Goal: Check status: Check status

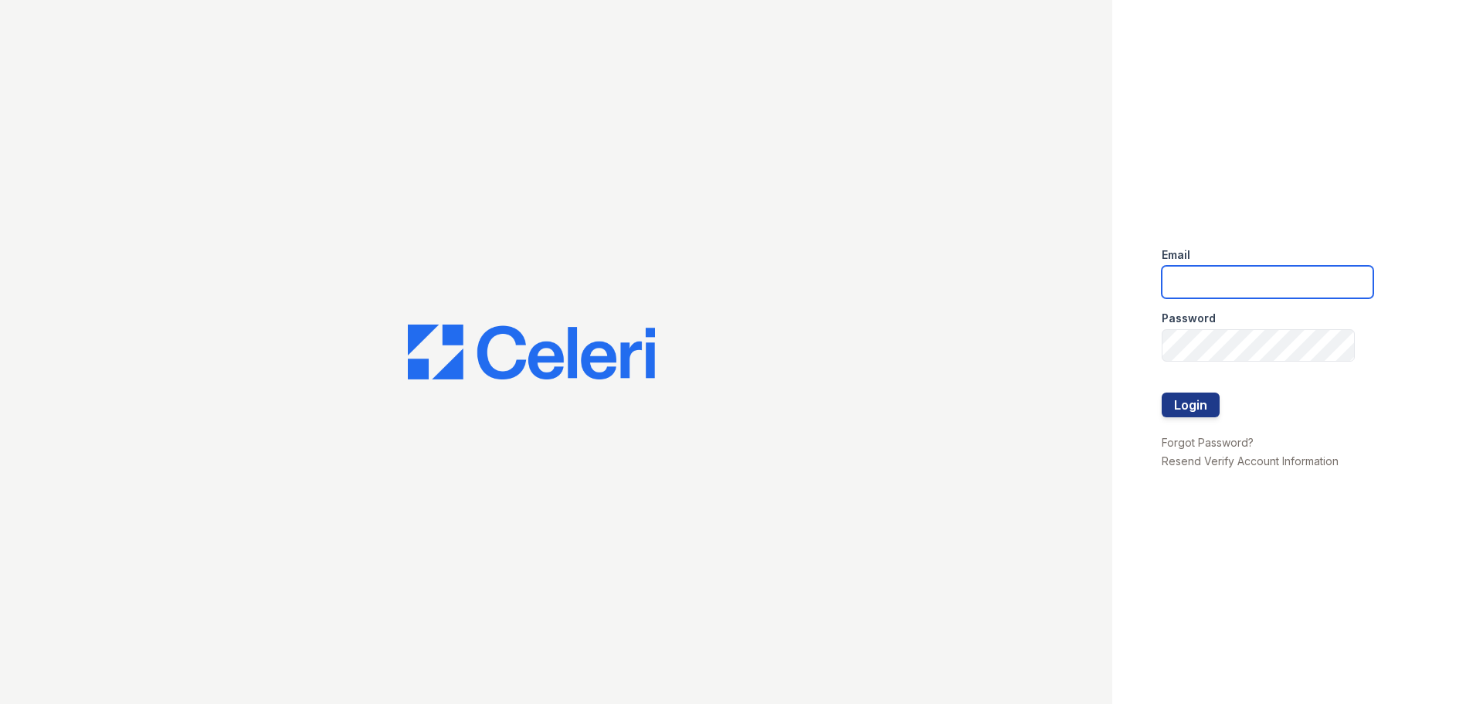
click at [1220, 280] on input "email" at bounding box center [1268, 282] width 212 height 32
type input "Gbarton@trinity-pm.com"
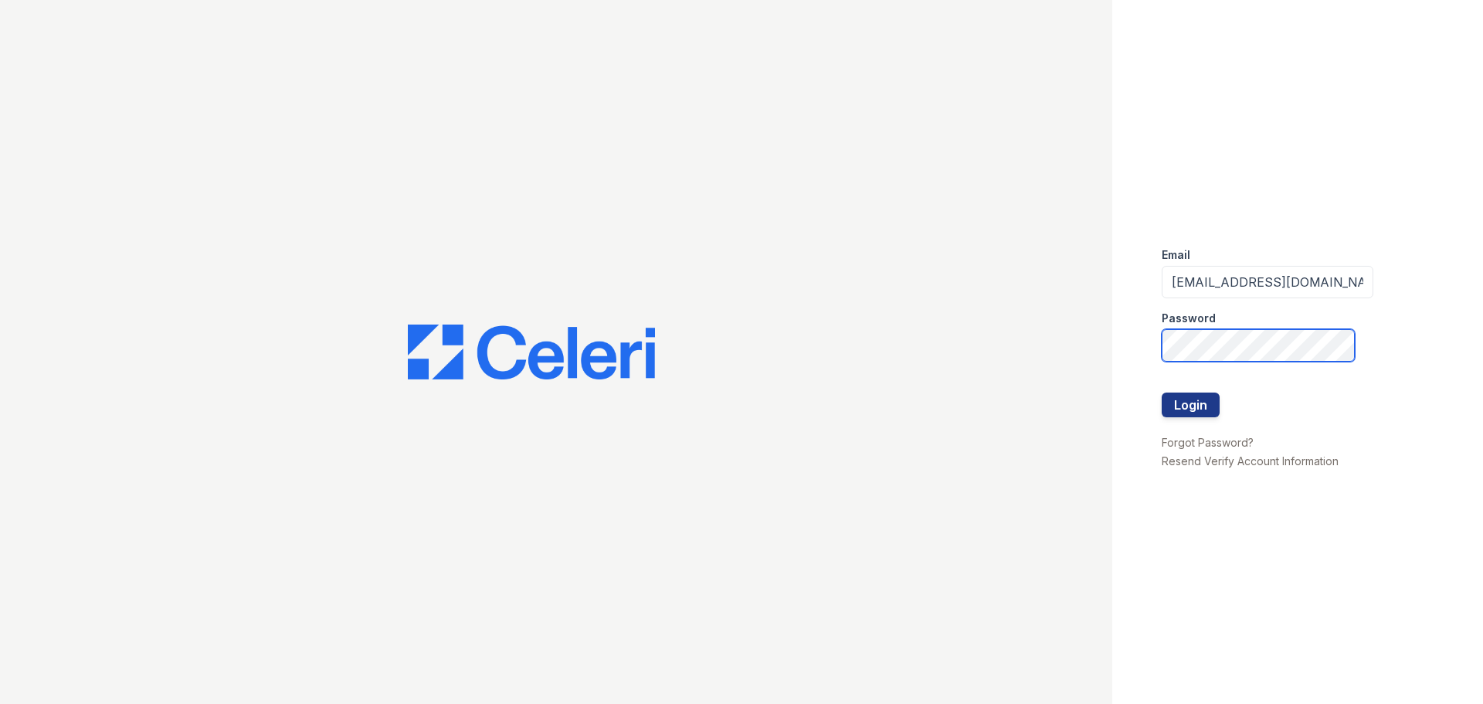
click at [1162, 392] on button "Login" at bounding box center [1191, 404] width 58 height 25
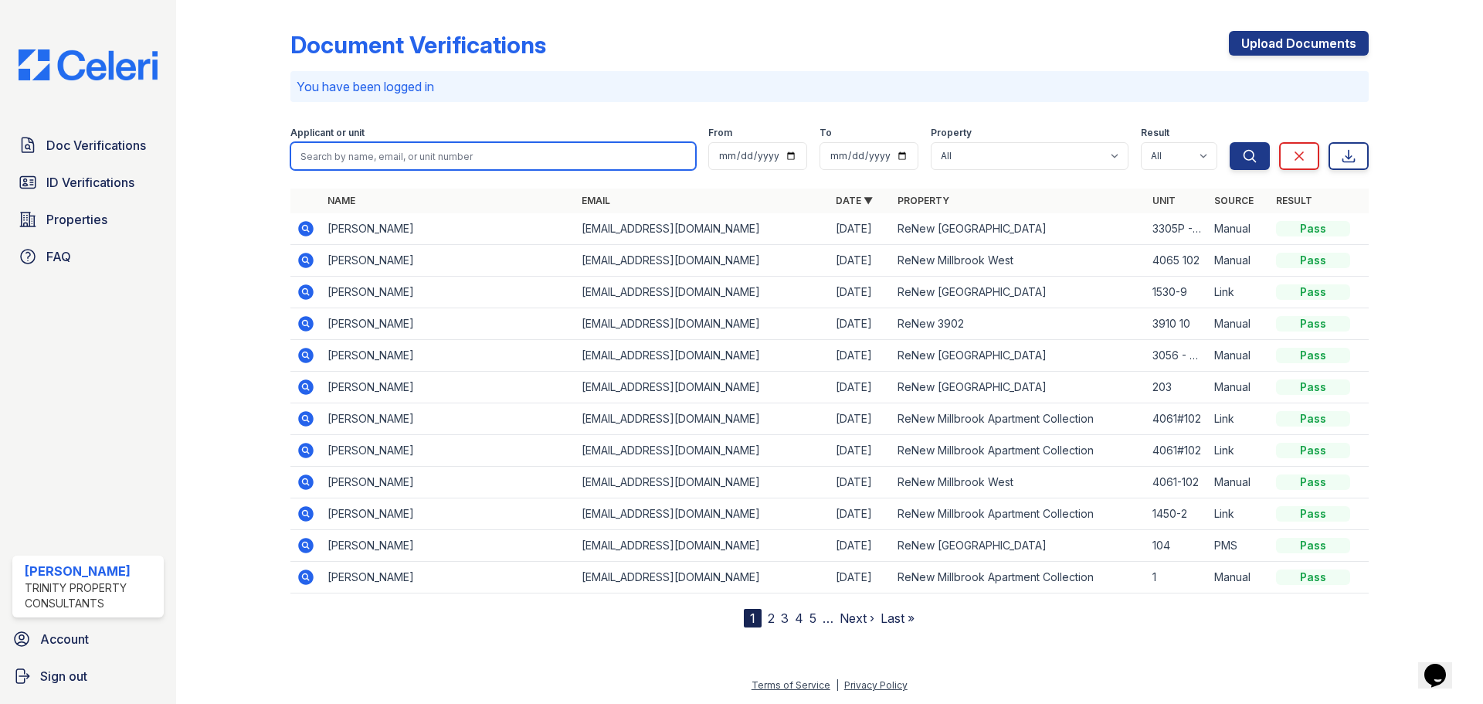
click at [517, 145] on input "search" at bounding box center [492, 156] width 405 height 28
click at [1230, 142] on button "Search" at bounding box center [1250, 156] width 40 height 28
type input "toni"
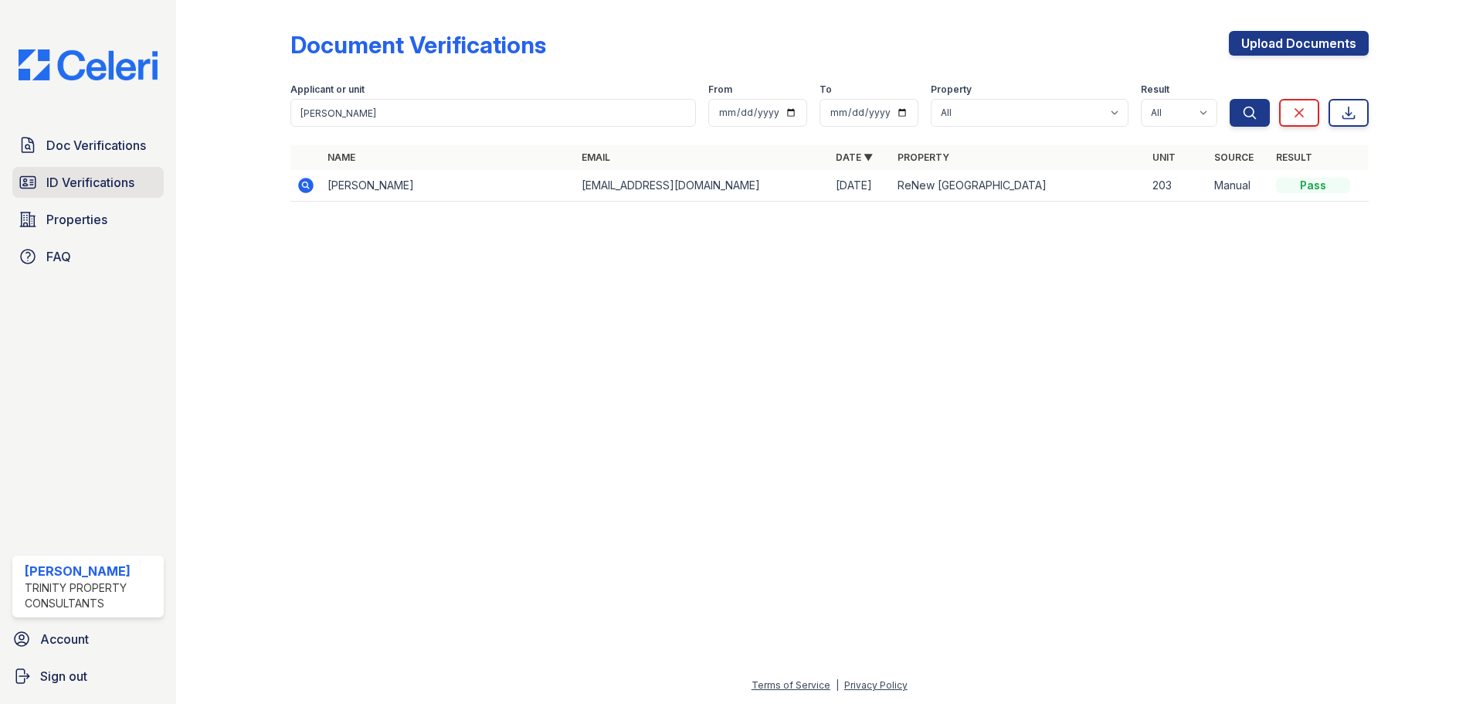
click at [83, 193] on link "ID Verifications" at bounding box center [87, 182] width 151 height 31
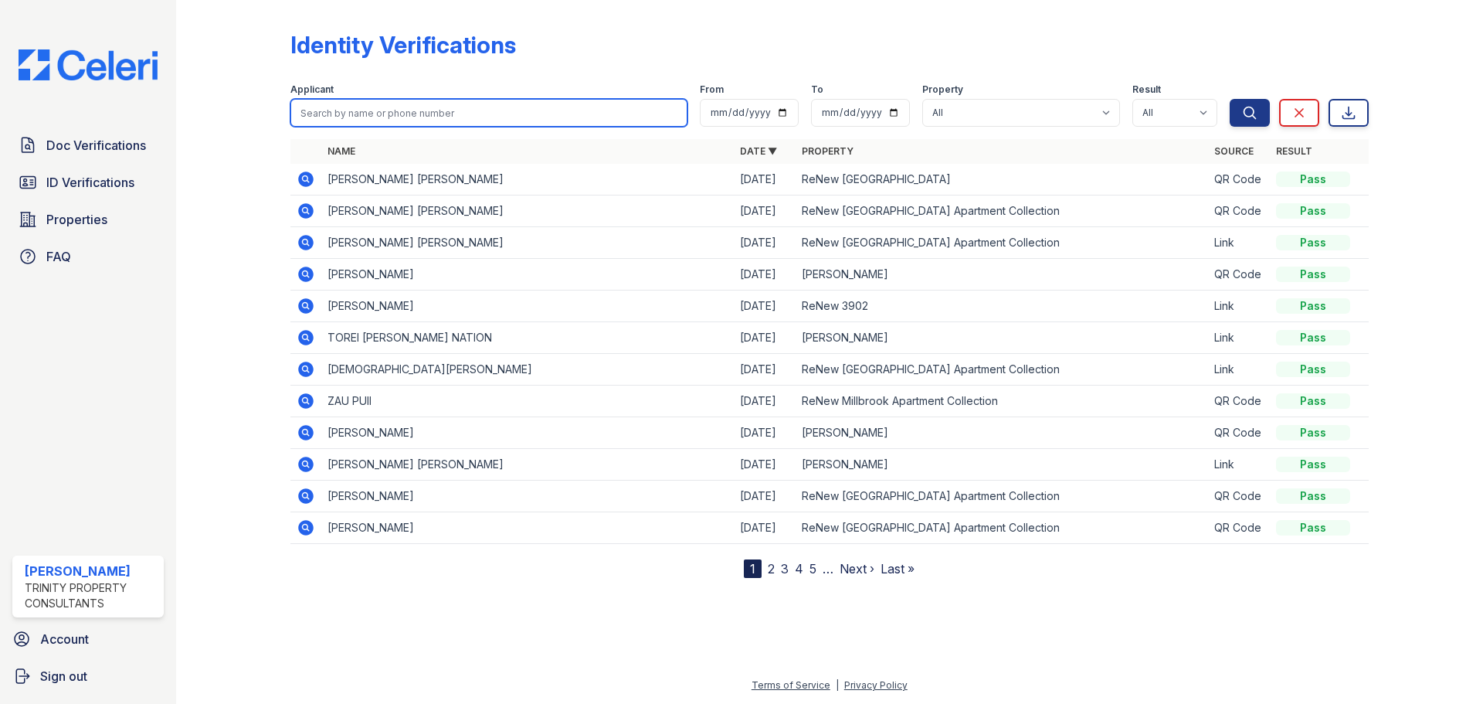
click at [318, 117] on input "search" at bounding box center [488, 113] width 397 height 28
type input "toni"
click at [1230, 99] on button "Search" at bounding box center [1250, 113] width 40 height 28
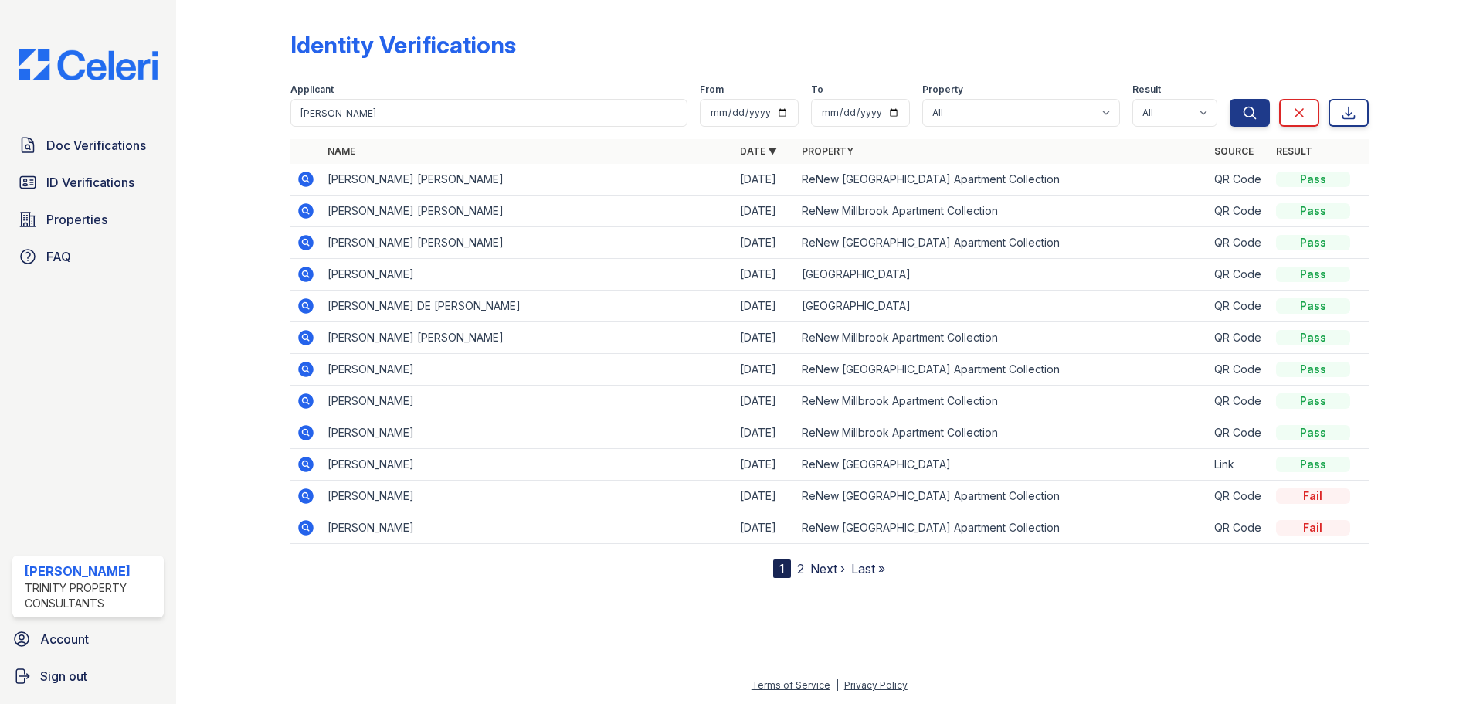
click at [304, 180] on icon at bounding box center [305, 178] width 4 height 4
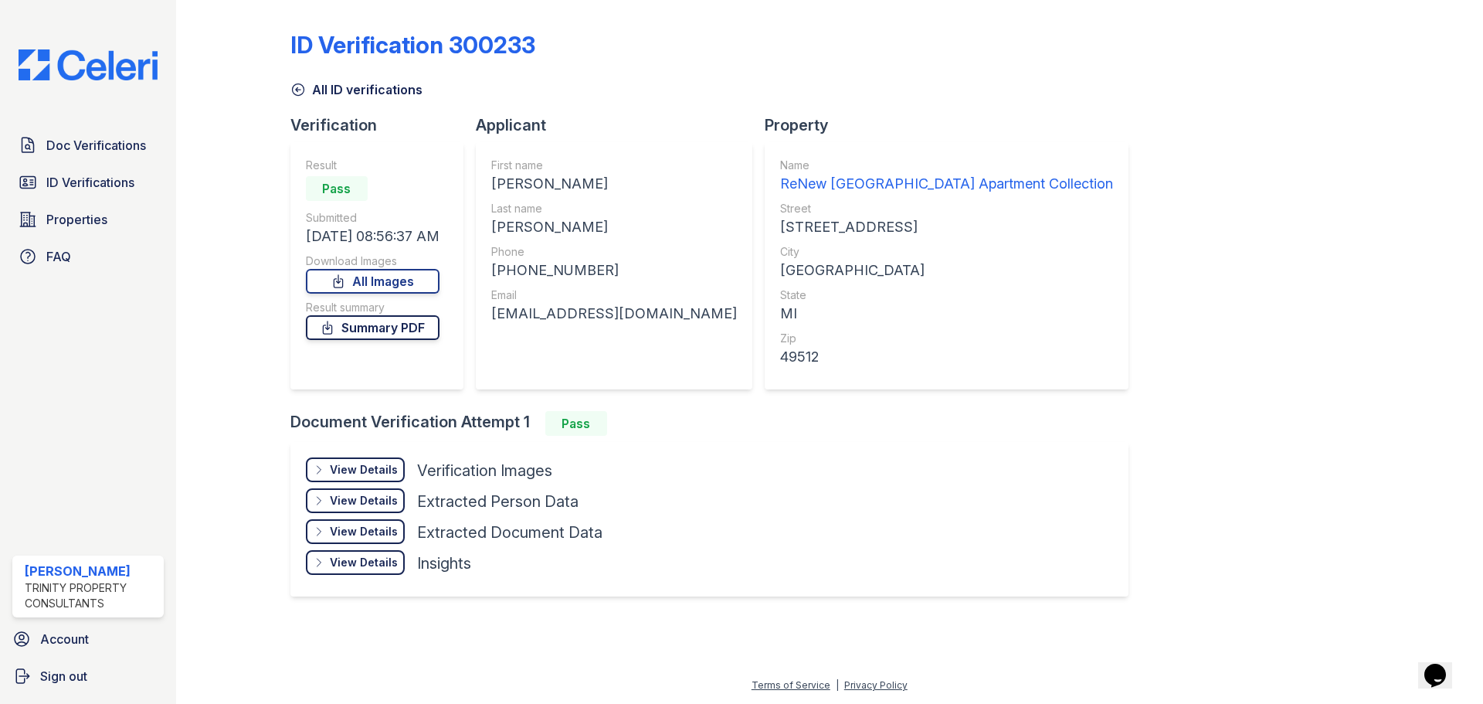
click at [399, 329] on link "Summary PDF" at bounding box center [373, 327] width 134 height 25
click at [393, 276] on link "All Images" at bounding box center [373, 281] width 134 height 25
click at [1409, 178] on div at bounding box center [1414, 312] width 90 height 612
click at [1336, 265] on div "ID Verification 300233 All ID verifications Verification Result Pass Submitted …" at bounding box center [829, 312] width 1078 height 612
click at [93, 155] on link "Doc Verifications" at bounding box center [87, 145] width 151 height 31
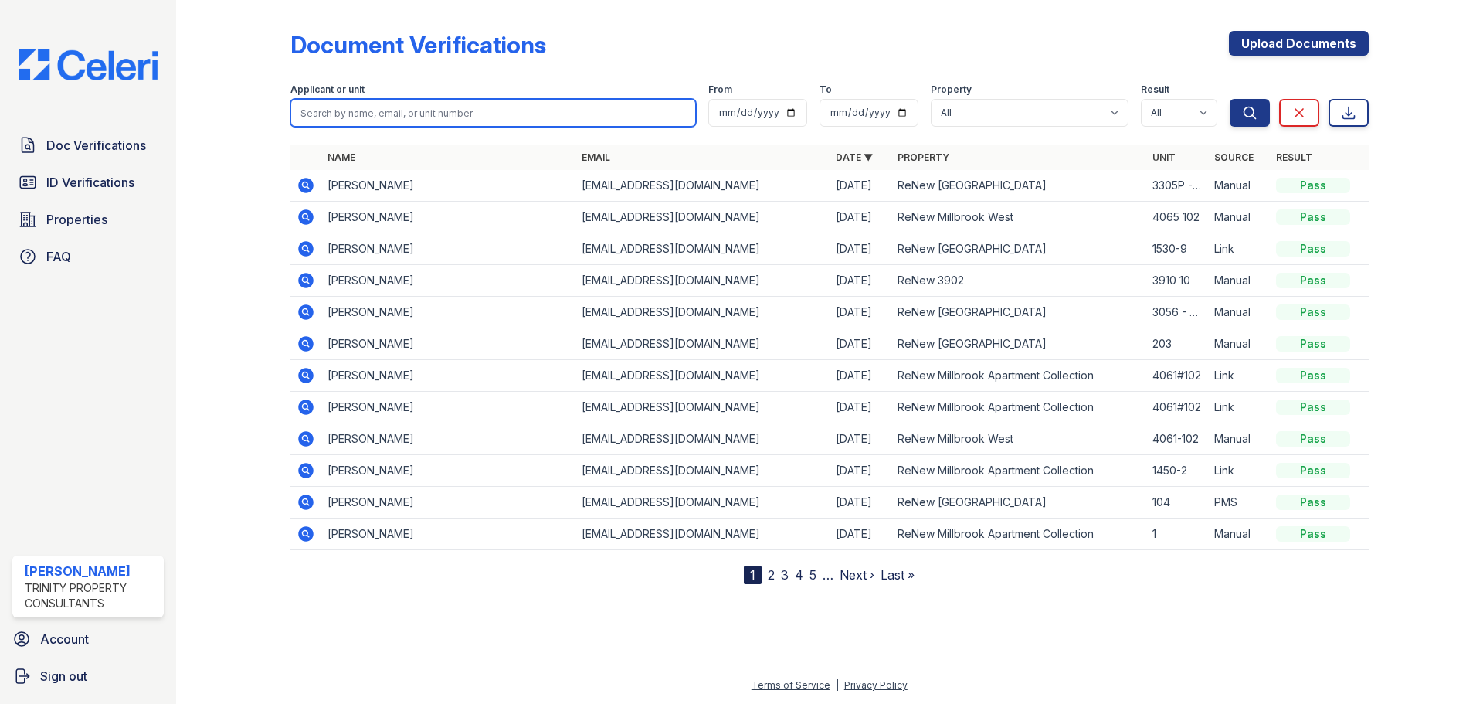
click at [383, 99] on input "search" at bounding box center [492, 113] width 405 height 28
type input "rincones"
click at [1230, 99] on button "Search" at bounding box center [1250, 113] width 40 height 28
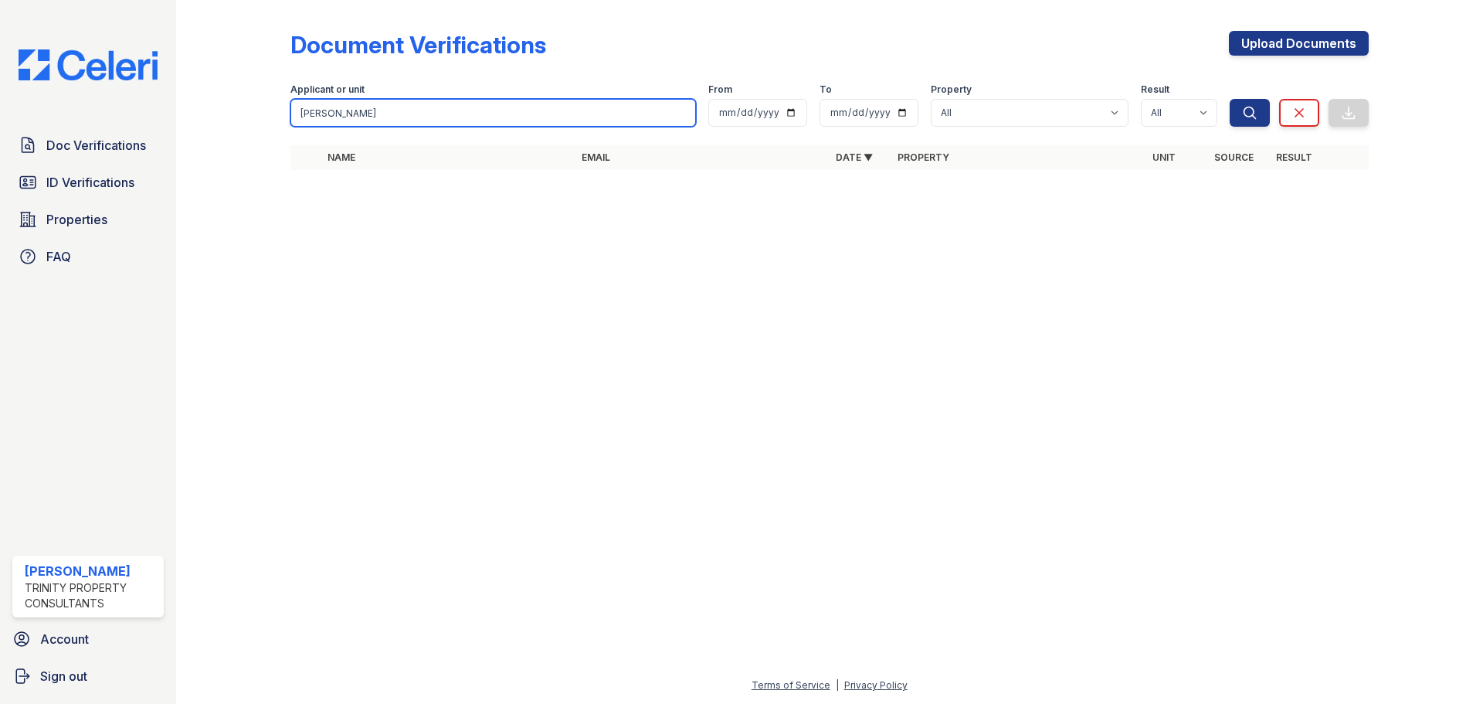
click at [375, 104] on input "rincones" at bounding box center [492, 113] width 405 height 28
click at [680, 111] on input "rincones" at bounding box center [492, 113] width 405 height 28
click at [382, 112] on input "search" at bounding box center [492, 113] width 405 height 28
type input "peterson"
click at [1230, 99] on button "Search" at bounding box center [1250, 113] width 40 height 28
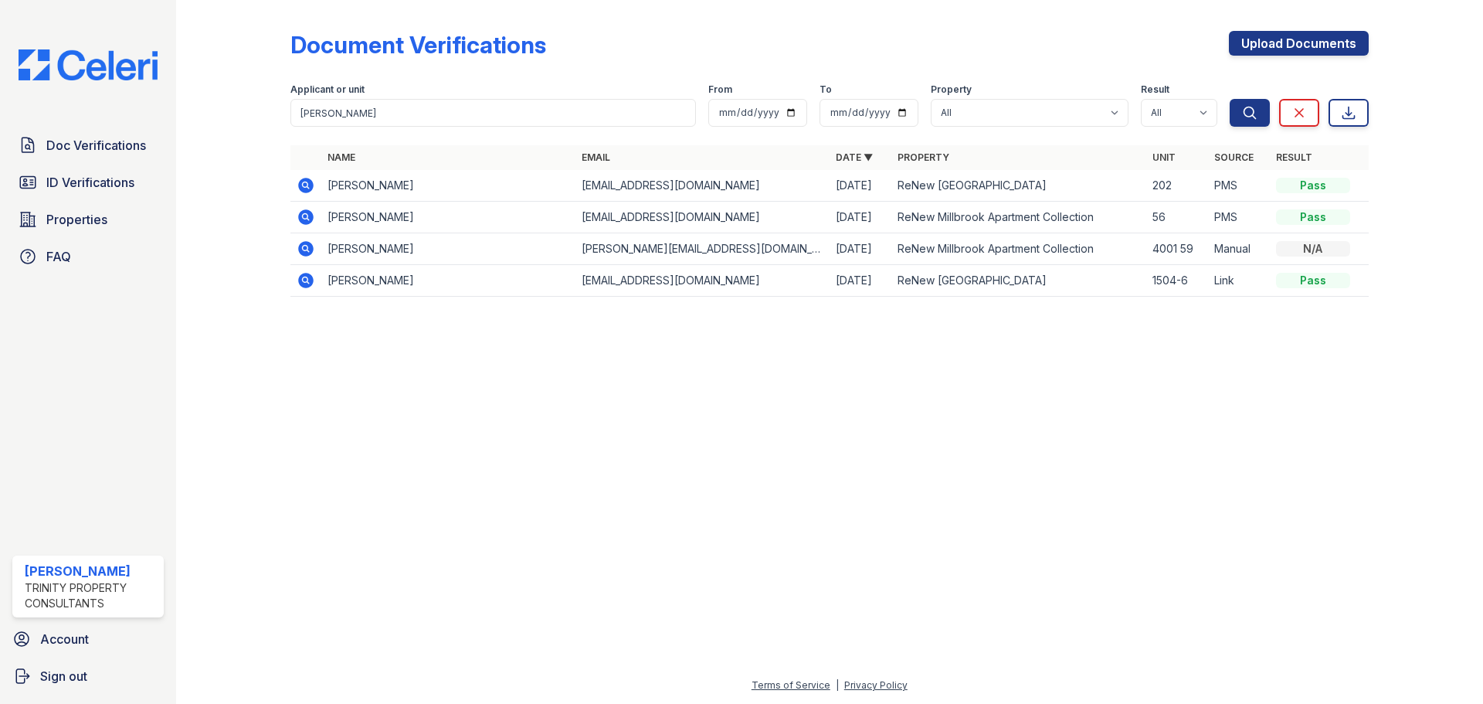
click at [301, 178] on icon at bounding box center [306, 185] width 19 height 19
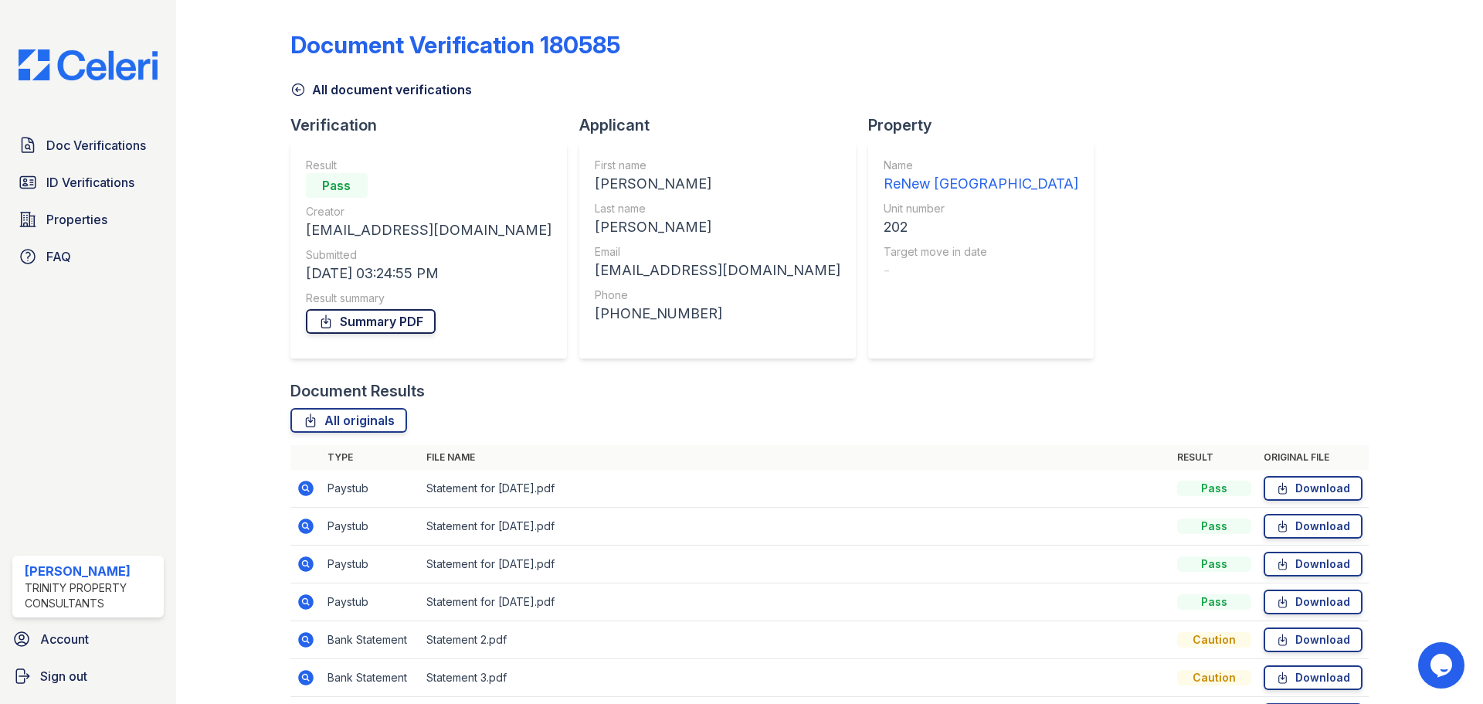
click at [375, 317] on link "Summary PDF" at bounding box center [371, 321] width 130 height 25
click at [101, 185] on span "ID Verifications" at bounding box center [90, 182] width 88 height 19
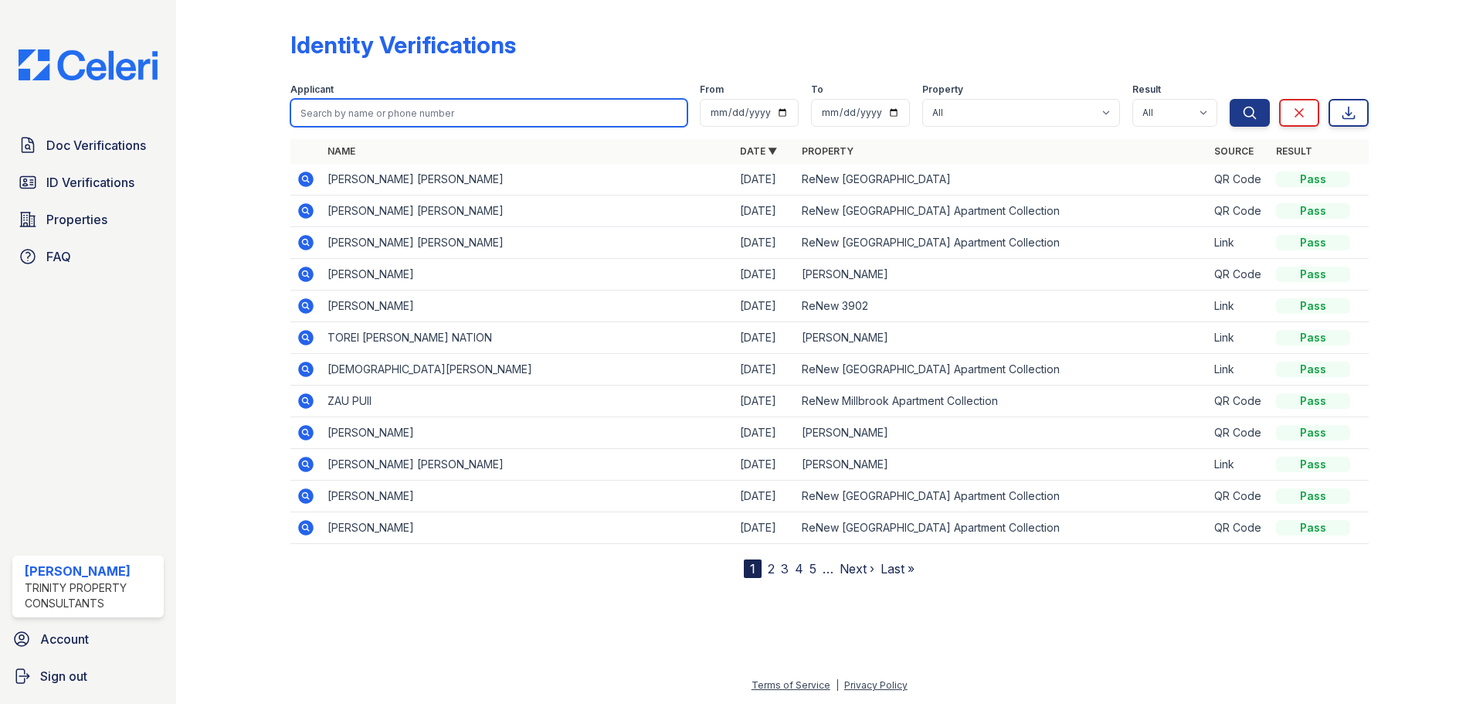
click at [453, 119] on input "search" at bounding box center [488, 113] width 397 height 28
click at [229, 168] on div at bounding box center [246, 292] width 90 height 572
click at [442, 117] on input "search" at bounding box center [488, 113] width 397 height 28
type input "[PERSON_NAME]"
click at [1230, 99] on button "Search" at bounding box center [1250, 113] width 40 height 28
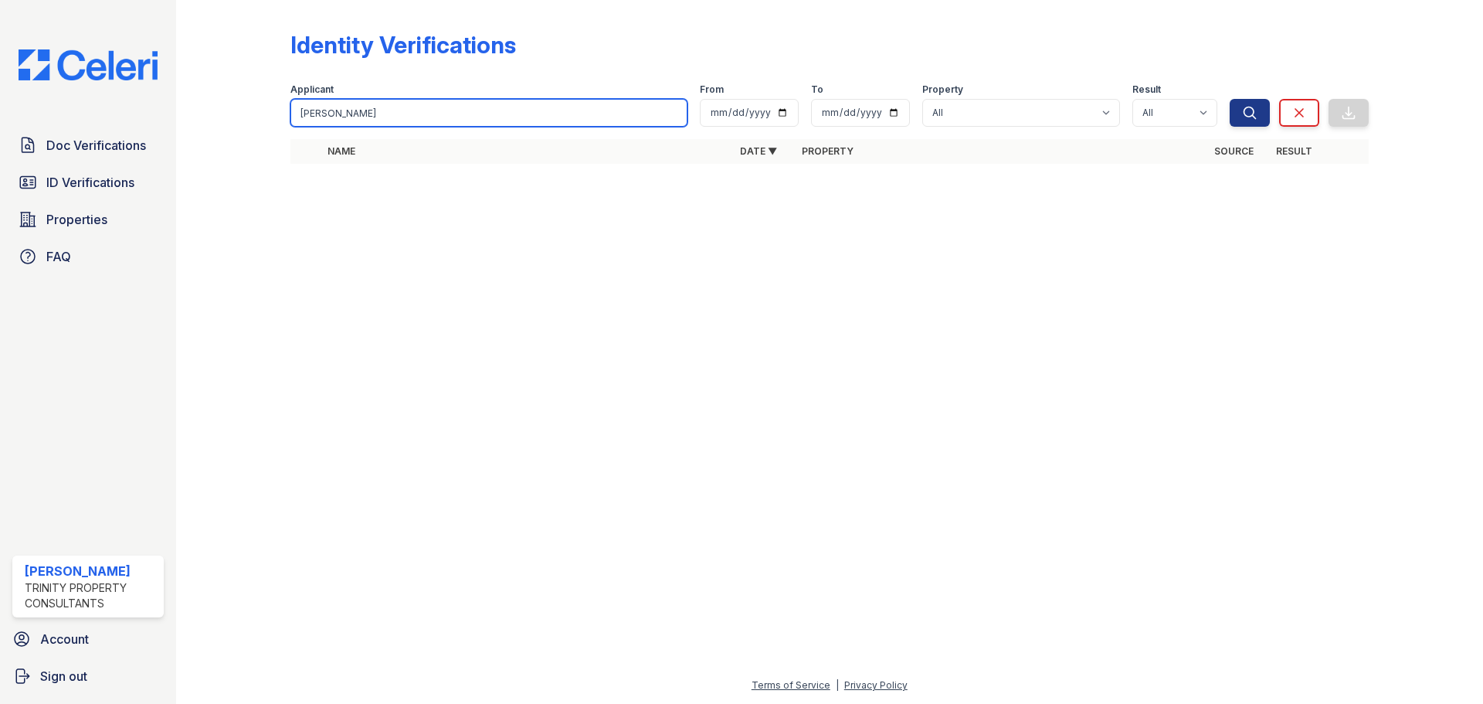
click at [672, 114] on input "[PERSON_NAME]" at bounding box center [488, 113] width 397 height 28
type input "[PERSON_NAME]"
click at [1230, 99] on button "Search" at bounding box center [1250, 113] width 40 height 28
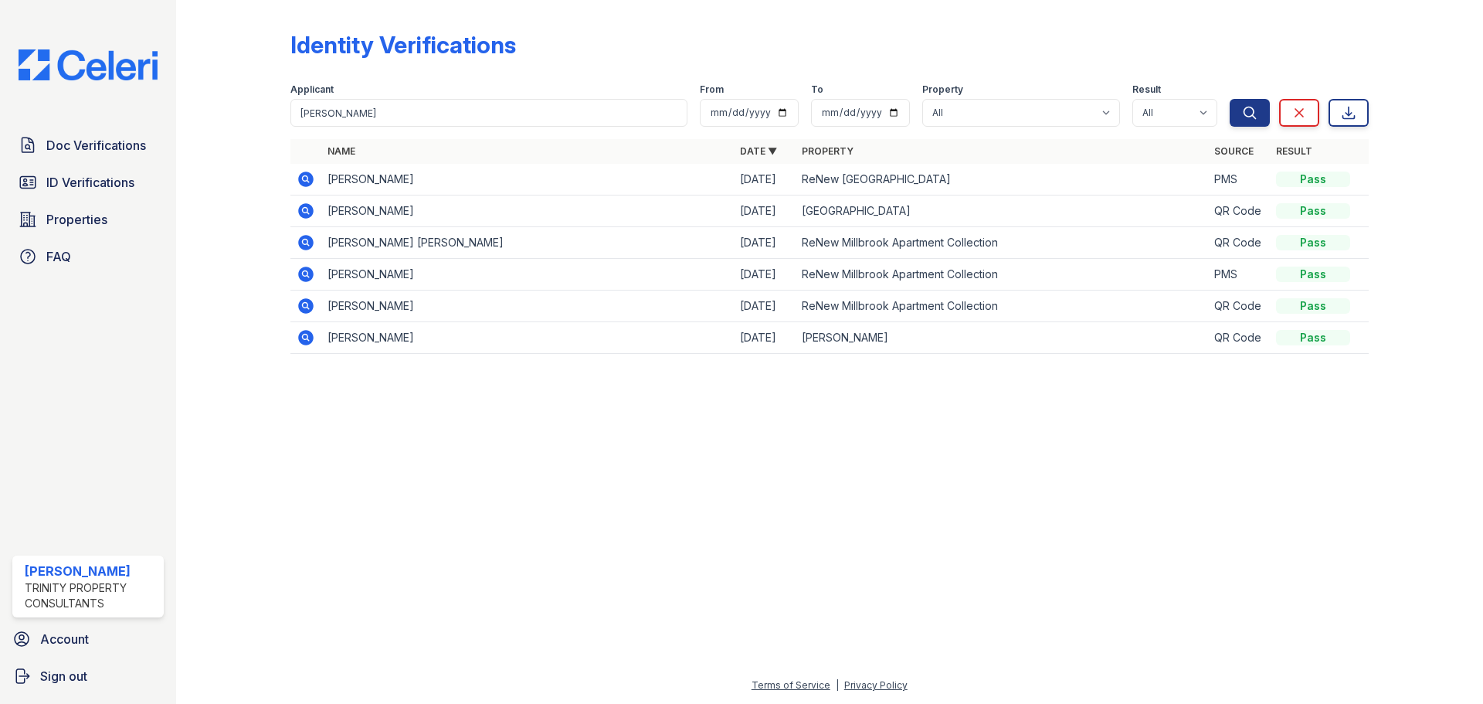
click at [307, 179] on icon at bounding box center [306, 179] width 19 height 19
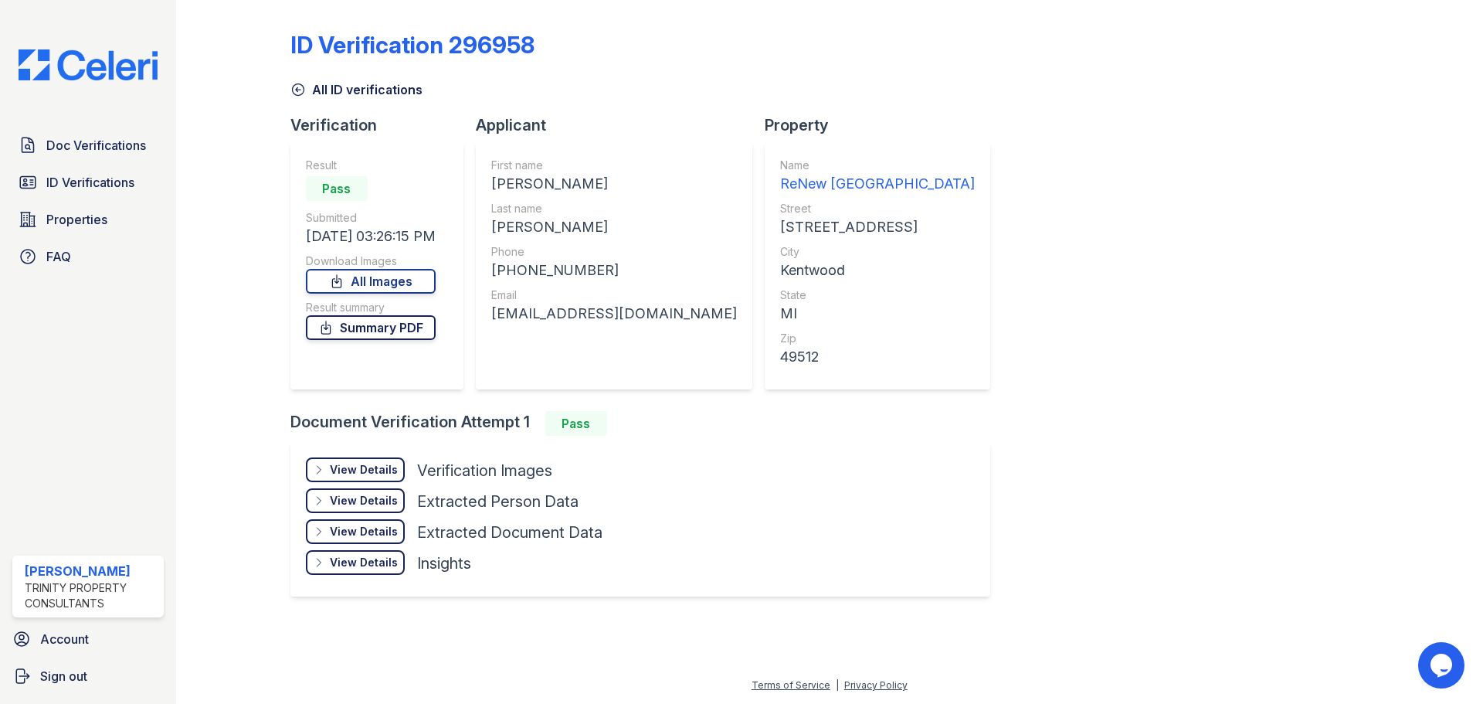
click at [397, 334] on link "Summary PDF" at bounding box center [371, 327] width 130 height 25
click at [383, 280] on link "All Images" at bounding box center [371, 281] width 130 height 25
click at [81, 144] on span "Doc Verifications" at bounding box center [96, 145] width 100 height 19
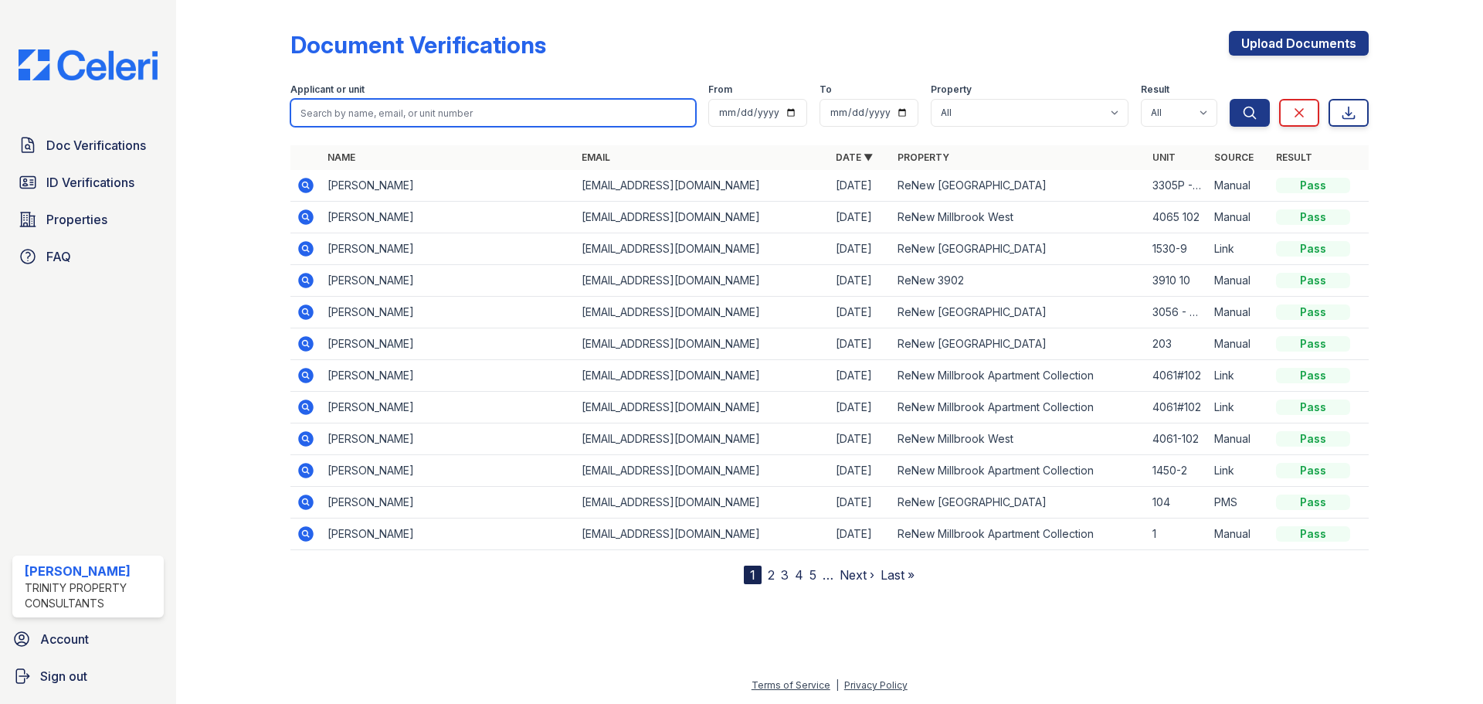
click at [366, 104] on input "search" at bounding box center [492, 113] width 405 height 28
type input "[PERSON_NAME]"
click at [1230, 99] on button "Search" at bounding box center [1250, 113] width 40 height 28
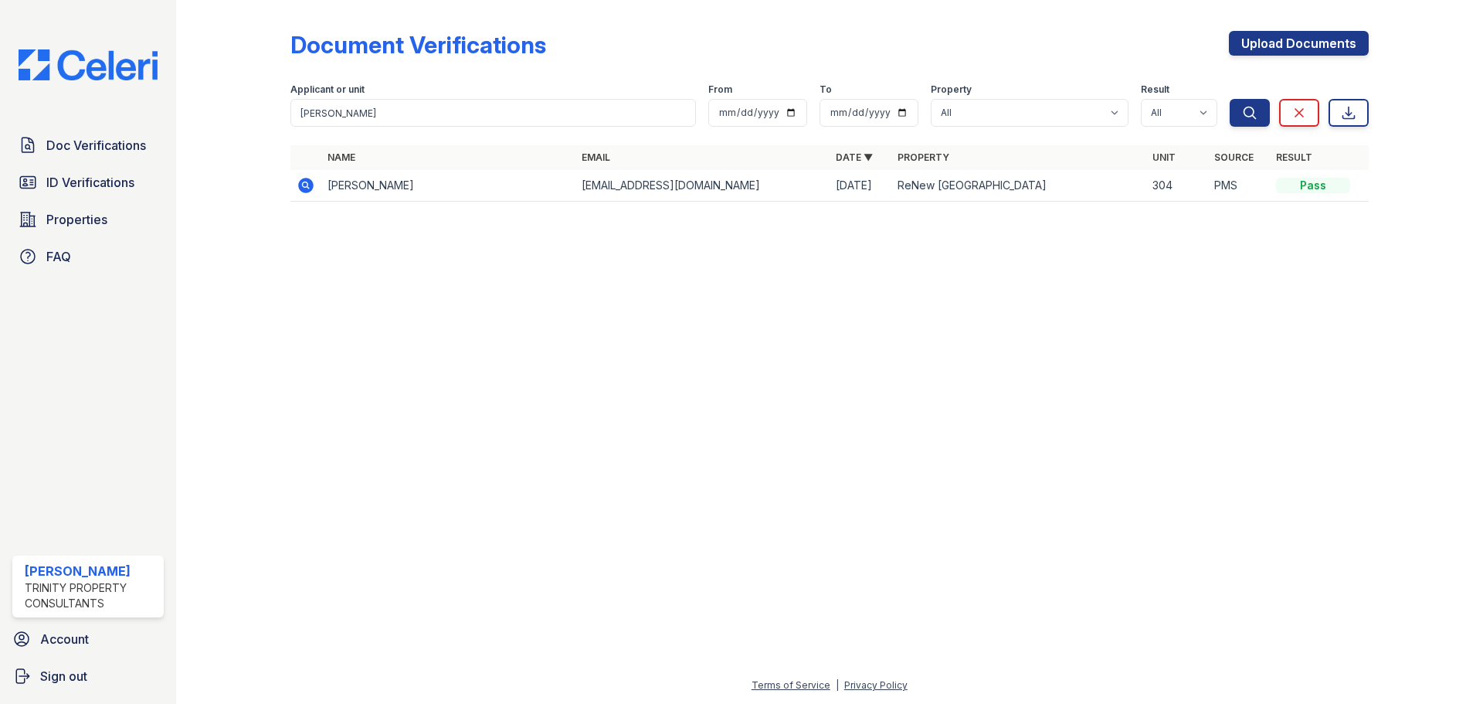
click at [309, 184] on icon at bounding box center [305, 185] width 15 height 15
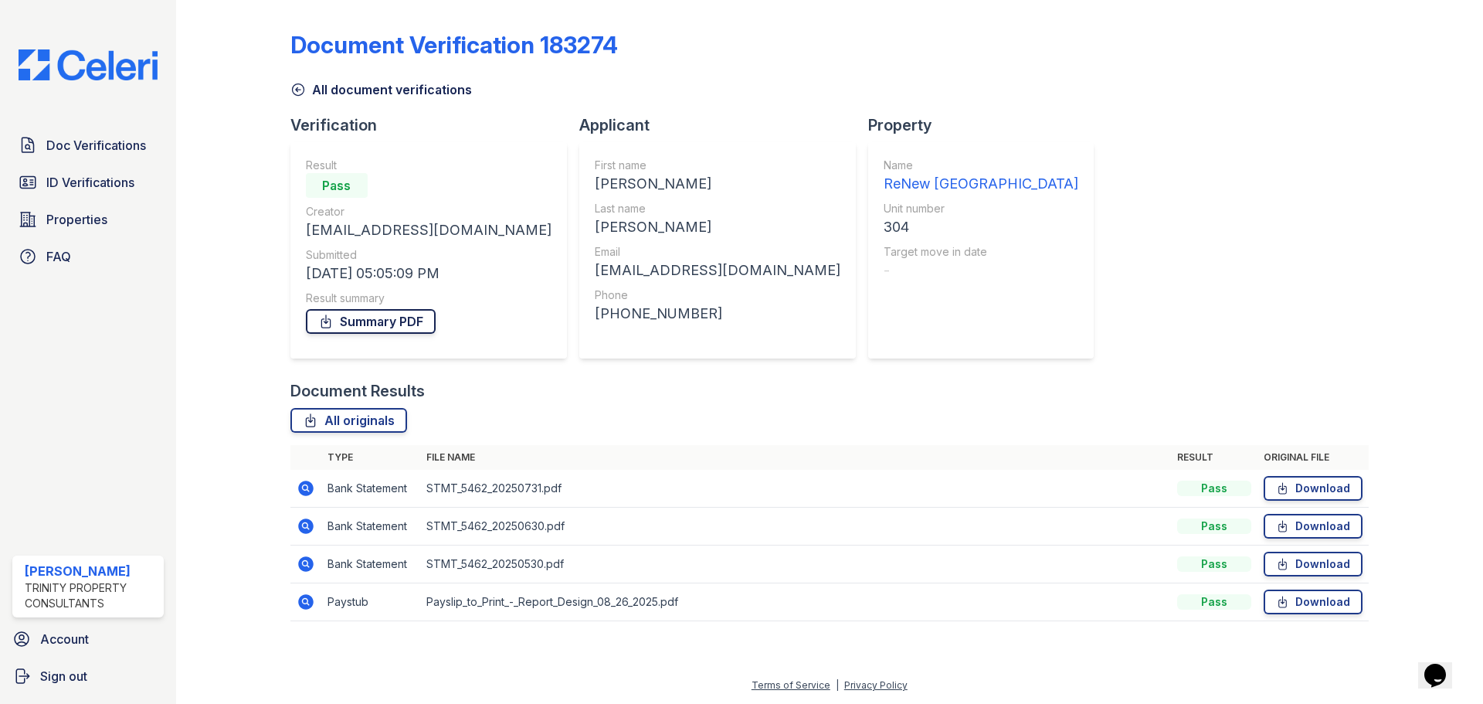
click at [370, 317] on link "Summary PDF" at bounding box center [371, 321] width 130 height 25
click at [83, 184] on span "ID Verifications" at bounding box center [90, 182] width 88 height 19
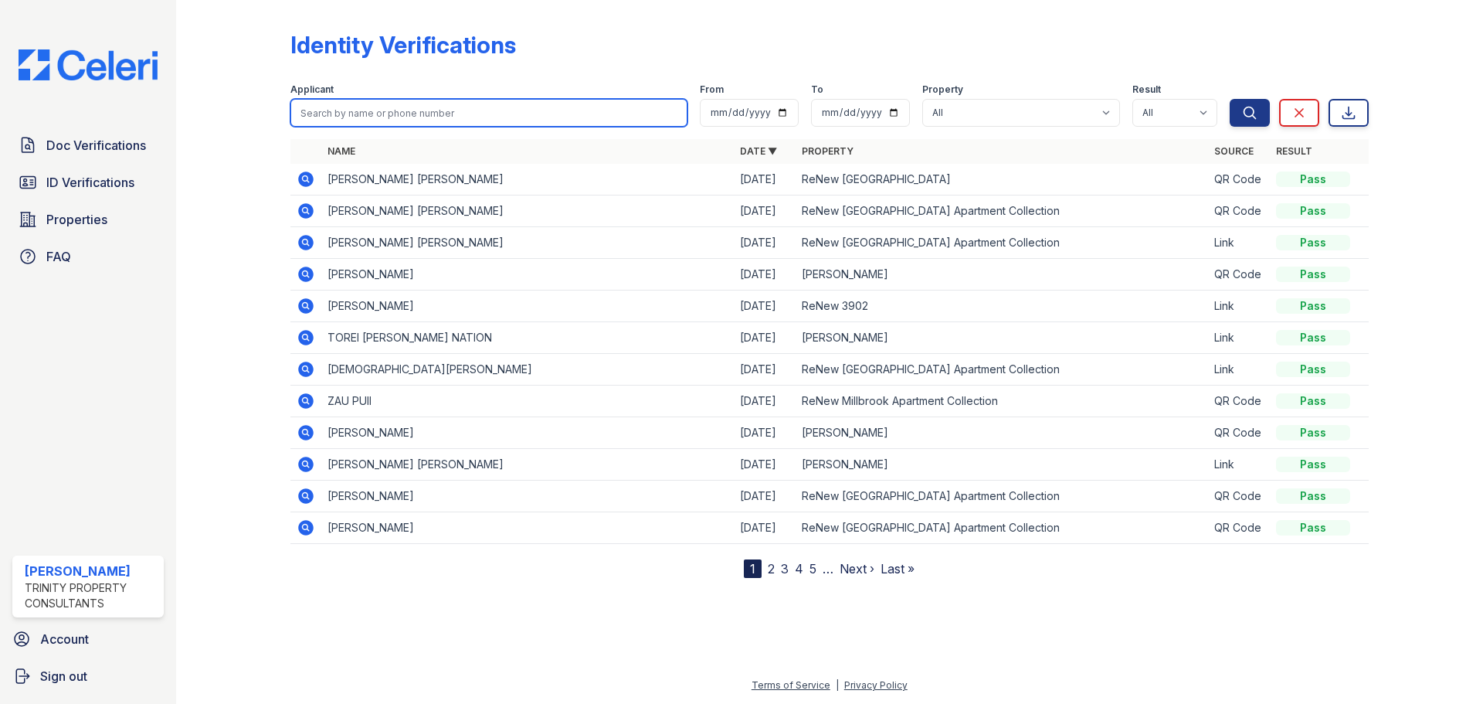
click at [450, 118] on input "search" at bounding box center [488, 113] width 397 height 28
type input "[PERSON_NAME]"
click at [1230, 99] on button "Search" at bounding box center [1250, 113] width 40 height 28
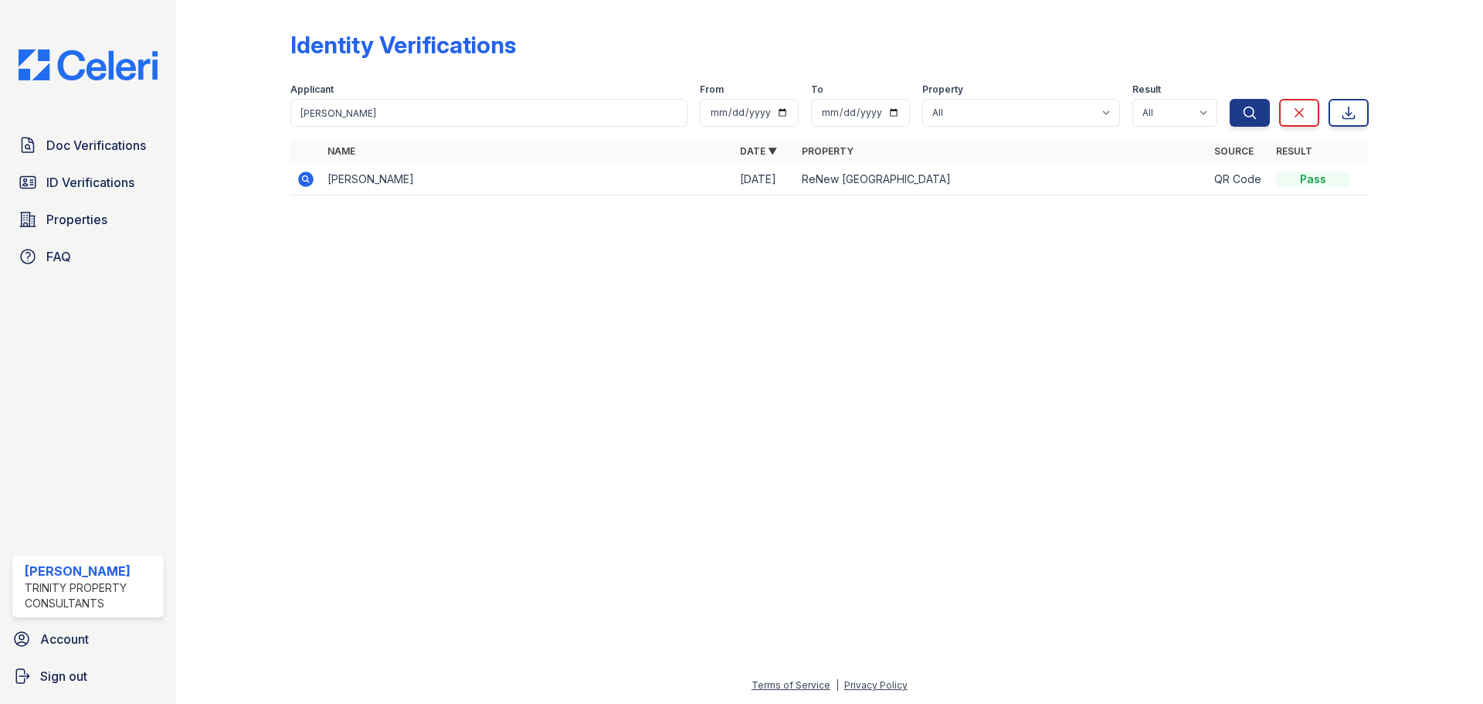
click at [310, 180] on icon at bounding box center [305, 178] width 15 height 15
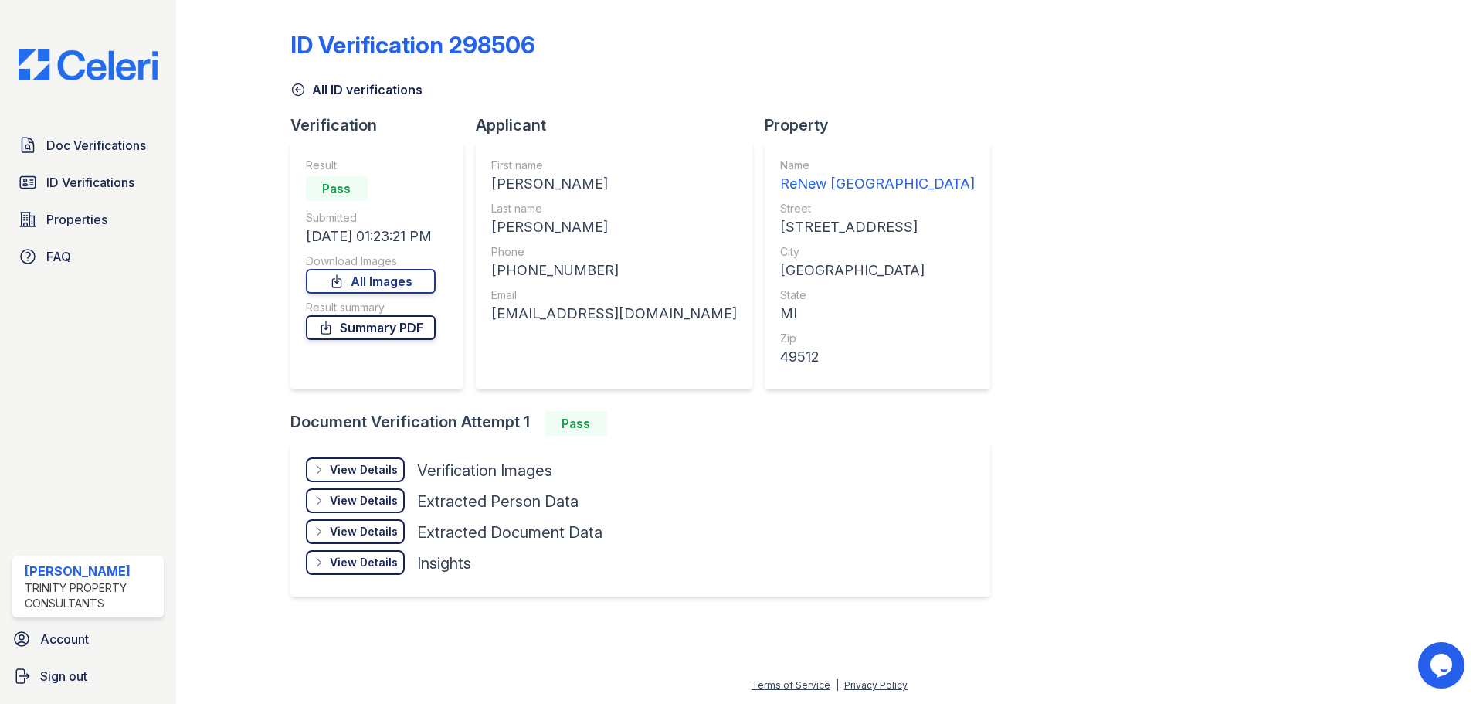
click at [385, 327] on link "Summary PDF" at bounding box center [371, 327] width 130 height 25
click at [390, 275] on link "All Images" at bounding box center [371, 281] width 130 height 25
click at [83, 179] on span "ID Verifications" at bounding box center [90, 182] width 88 height 19
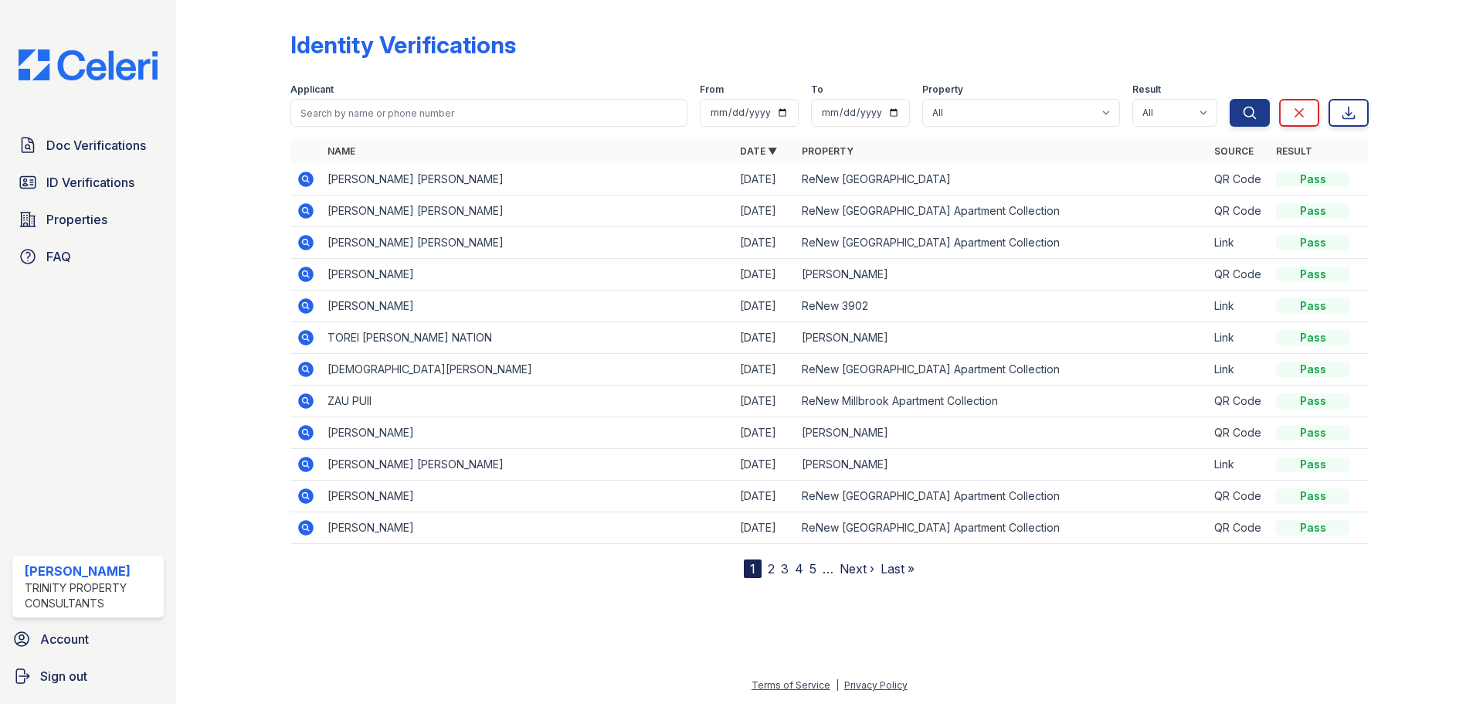
drag, startPoint x: 380, startPoint y: 91, endPoint x: 380, endPoint y: 111, distance: 20.1
click at [381, 92] on div "Applicant" at bounding box center [488, 90] width 397 height 15
click at [380, 112] on input "search" at bounding box center [488, 113] width 397 height 28
type input "pookitha"
click at [1230, 99] on button "Search" at bounding box center [1250, 113] width 40 height 28
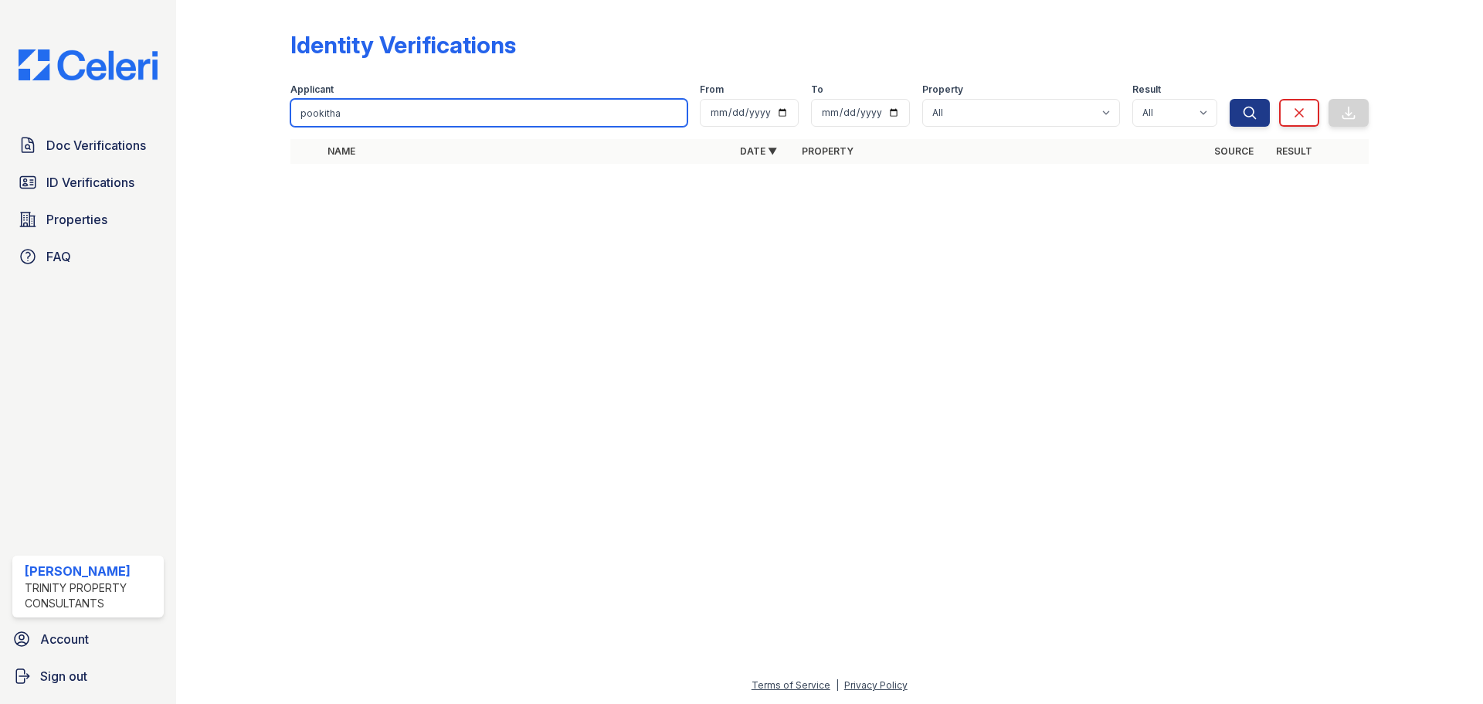
click at [319, 116] on input "pookitha" at bounding box center [488, 113] width 397 height 28
click at [322, 116] on input "pookitha" at bounding box center [488, 113] width 397 height 28
type input "[PERSON_NAME]"
click at [1230, 99] on button "Search" at bounding box center [1250, 113] width 40 height 28
